Goal: Task Accomplishment & Management: Manage account settings

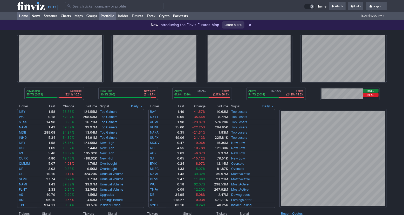
click at [113, 16] on link "Portfolio" at bounding box center [107, 16] width 17 height 8
click at [103, 15] on link "Portfolio" at bounding box center [107, 16] width 17 height 8
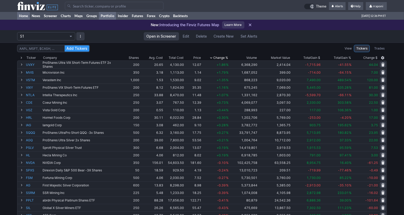
click at [27, 16] on link "Home" at bounding box center [23, 16] width 13 height 8
